Goal: Task Accomplishment & Management: Complete application form

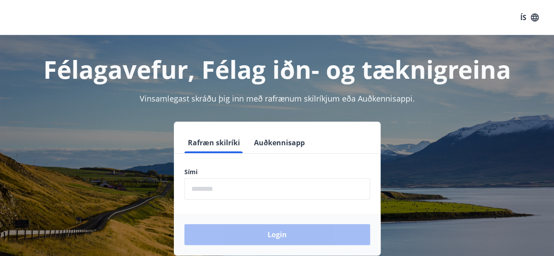
click at [271, 193] on input "phone" at bounding box center [277, 188] width 186 height 21
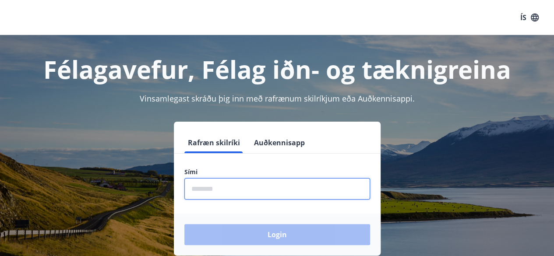
type input "********"
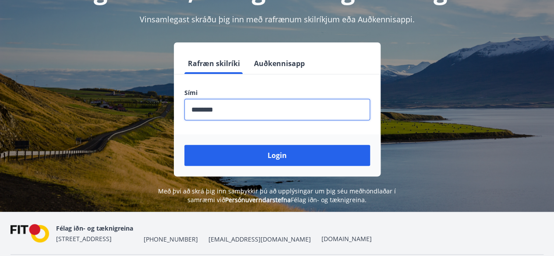
scroll to position [88, 0]
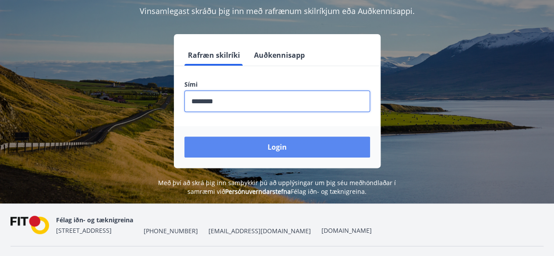
click at [268, 148] on button "Login" at bounding box center [277, 147] width 186 height 21
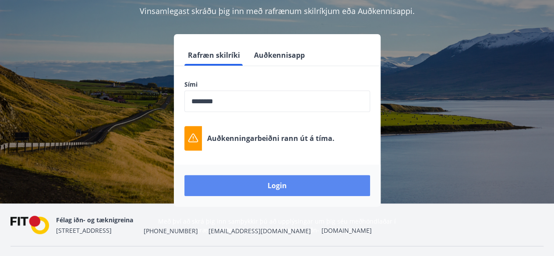
click at [275, 183] on button "Login" at bounding box center [277, 185] width 186 height 21
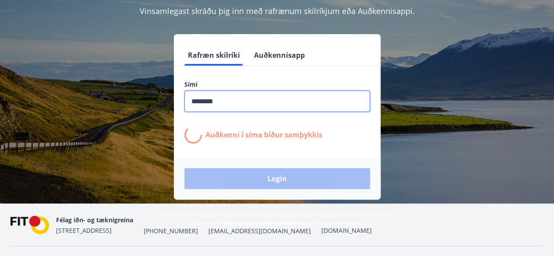
click at [271, 93] on input "phone" at bounding box center [277, 101] width 186 height 21
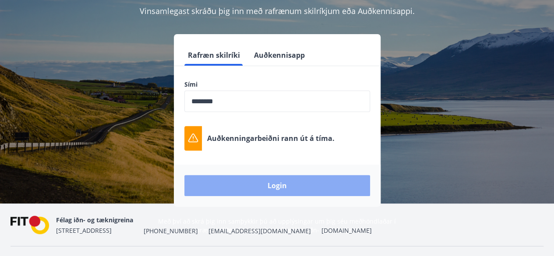
click at [277, 191] on button "Login" at bounding box center [277, 185] width 186 height 21
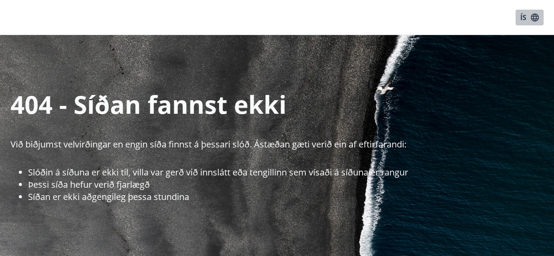
click at [536, 19] on icon "button" at bounding box center [535, 18] width 10 height 10
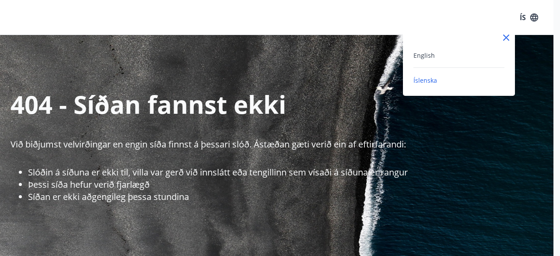
click at [536, 19] on div at bounding box center [280, 128] width 560 height 256
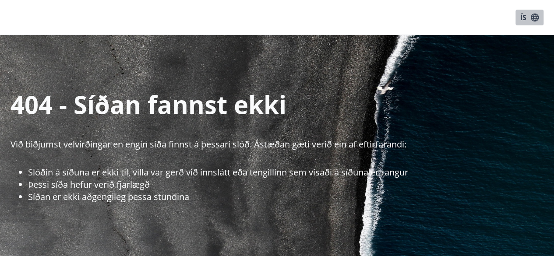
click at [535, 19] on icon "button" at bounding box center [534, 17] width 8 height 8
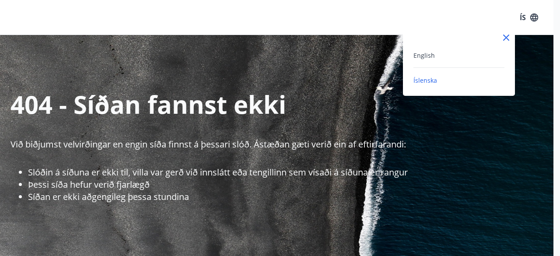
click at [535, 19] on div at bounding box center [280, 128] width 560 height 256
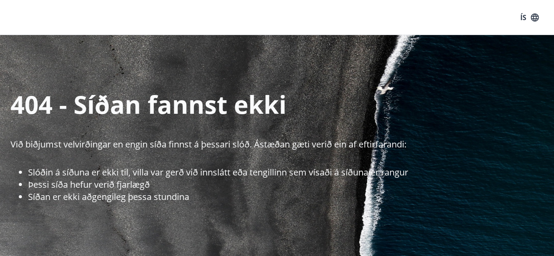
click at [535, 19] on icon "button" at bounding box center [534, 17] width 8 height 8
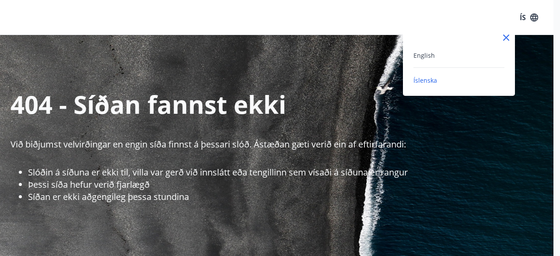
click at [426, 77] on span "Íslenska" at bounding box center [426, 80] width 24 height 8
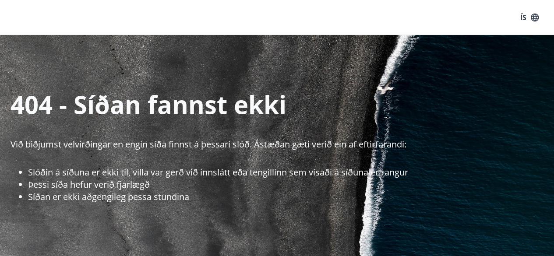
click at [522, 14] on button "ÍS" at bounding box center [529, 18] width 28 height 16
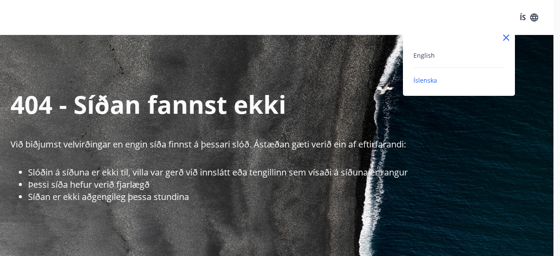
click at [425, 84] on span "Íslenska" at bounding box center [426, 80] width 24 height 8
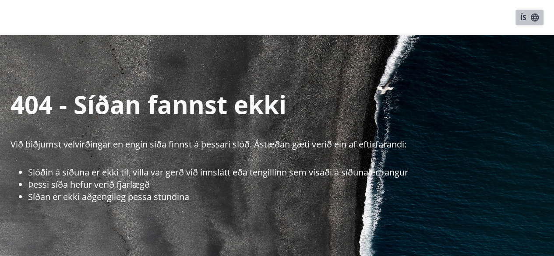
click at [525, 18] on button "ÍS" at bounding box center [529, 18] width 28 height 16
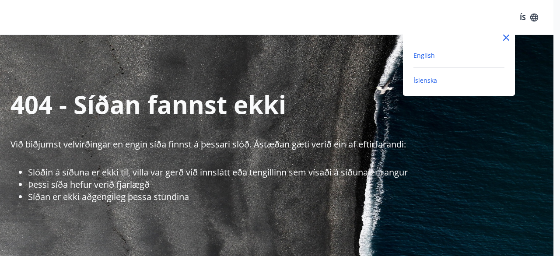
click at [430, 54] on span "English" at bounding box center [424, 55] width 21 height 8
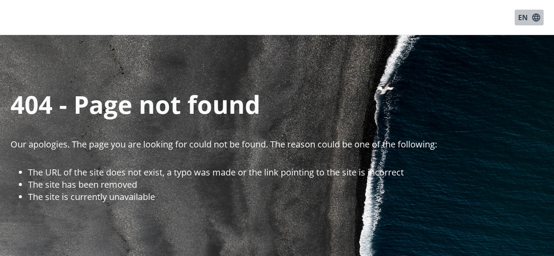
click at [525, 21] on button "EN" at bounding box center [528, 18] width 29 height 16
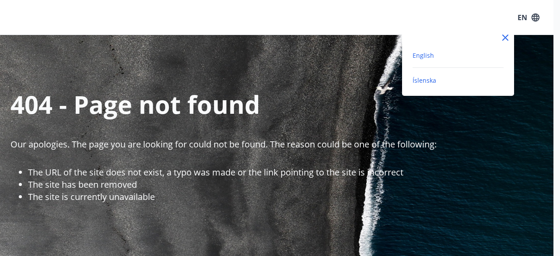
click at [423, 78] on span "Íslenska" at bounding box center [425, 80] width 24 height 8
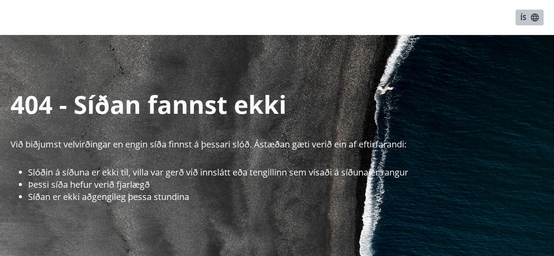
click at [538, 16] on icon "button" at bounding box center [535, 18] width 10 height 10
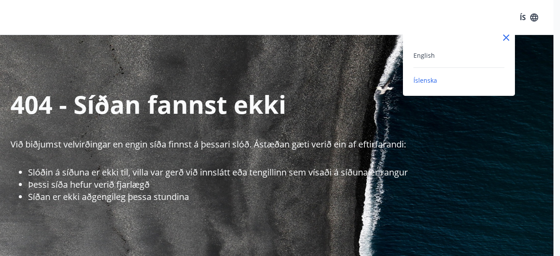
click at [506, 39] on icon at bounding box center [506, 38] width 6 height 6
